Goal: Information Seeking & Learning: Learn about a topic

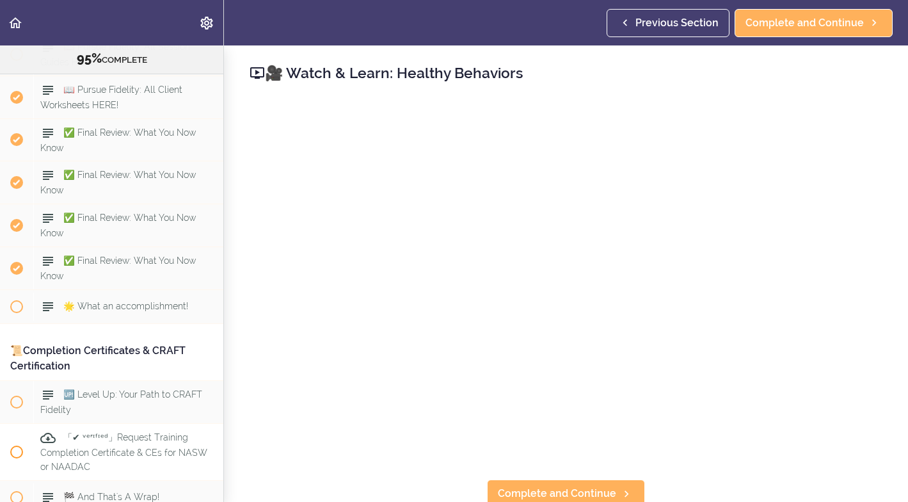
scroll to position [8330, 0]
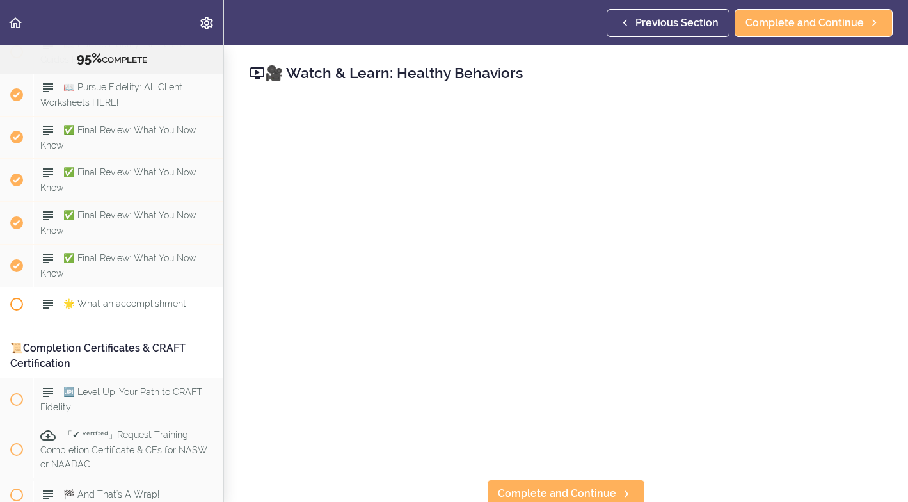
click at [17, 298] on span at bounding box center [16, 304] width 13 height 13
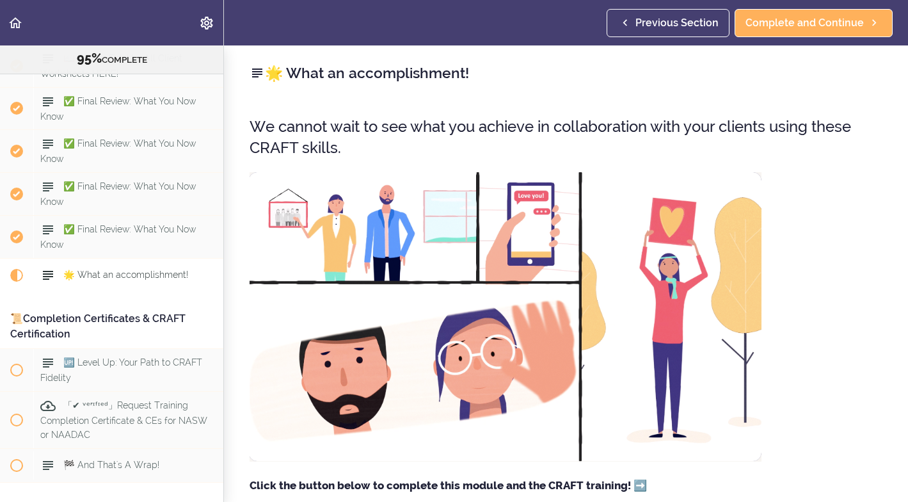
scroll to position [8358, 0]
click at [86, 360] on span "🆙 Level Up: Your Path to CRAFT Fidelity" at bounding box center [121, 372] width 162 height 25
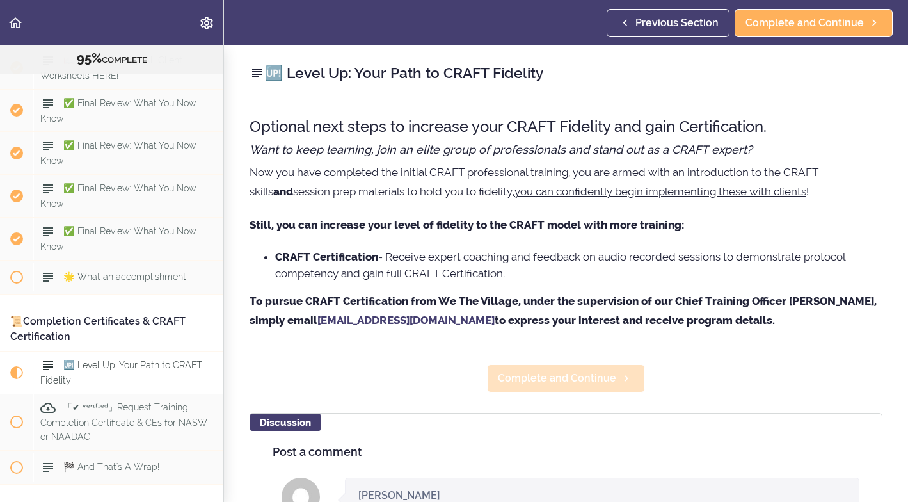
click at [547, 375] on span "Complete and Continue" at bounding box center [557, 378] width 118 height 15
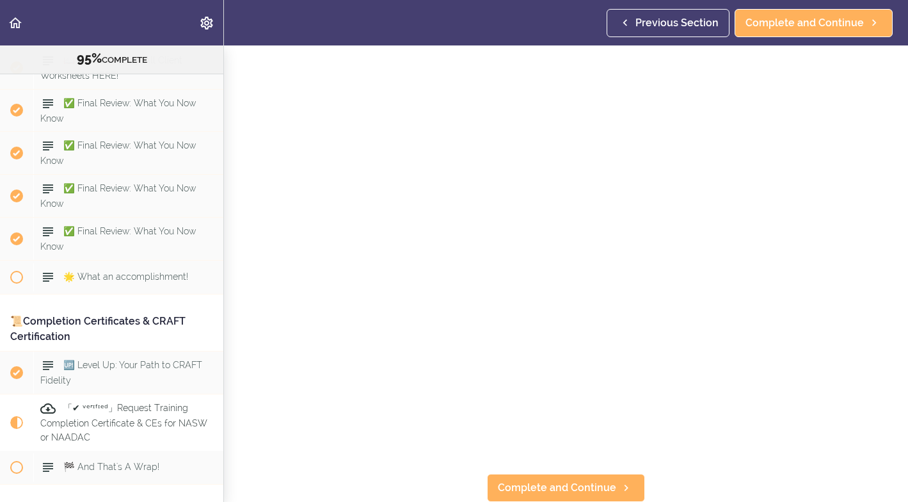
scroll to position [128, 0]
click at [549, 489] on span "Complete and Continue" at bounding box center [557, 487] width 118 height 15
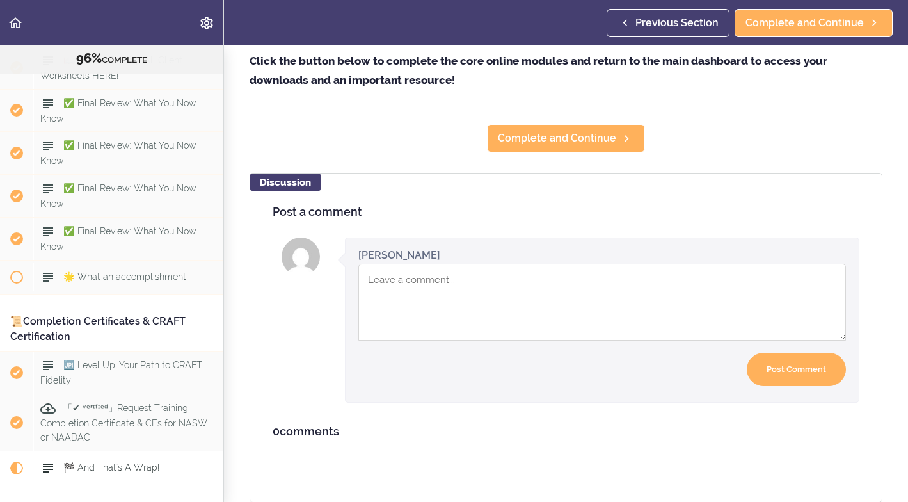
scroll to position [474, 0]
click at [563, 139] on span "Complete and Continue" at bounding box center [557, 138] width 118 height 15
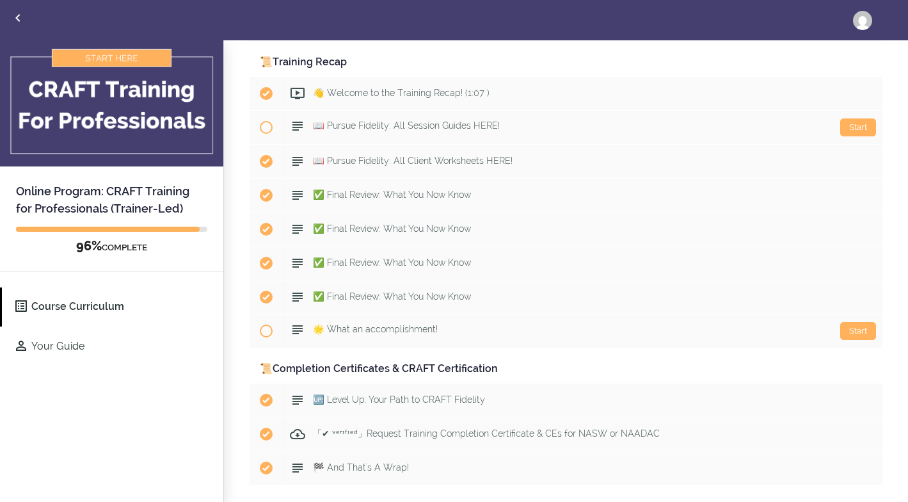
scroll to position [6975, 0]
